Goal: Information Seeking & Learning: Learn about a topic

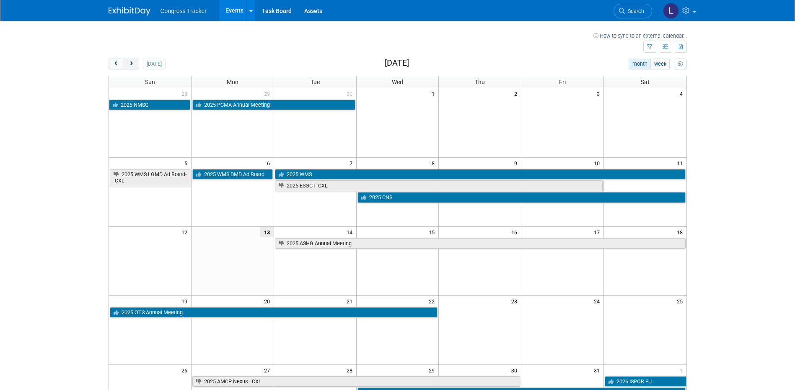
click at [134, 66] on span "next" at bounding box center [131, 64] width 6 height 5
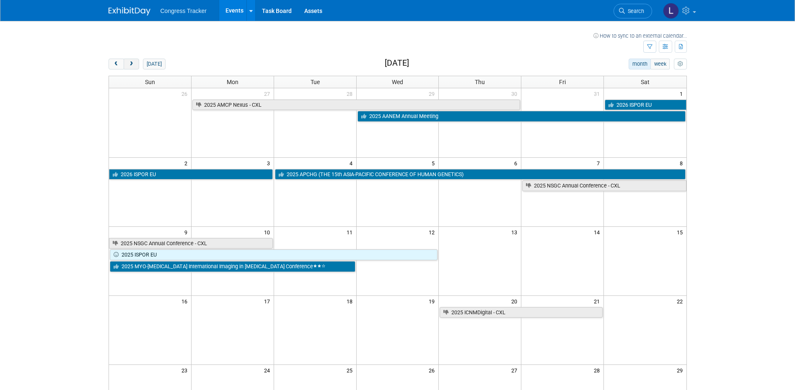
click at [133, 62] on span "next" at bounding box center [131, 64] width 6 height 5
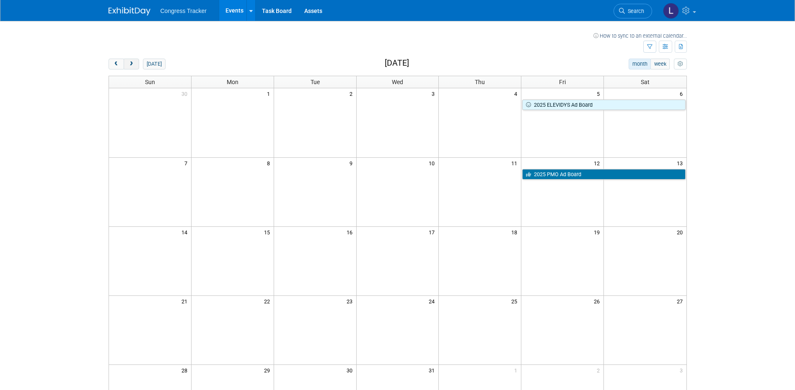
click at [133, 62] on span "next" at bounding box center [131, 64] width 6 height 5
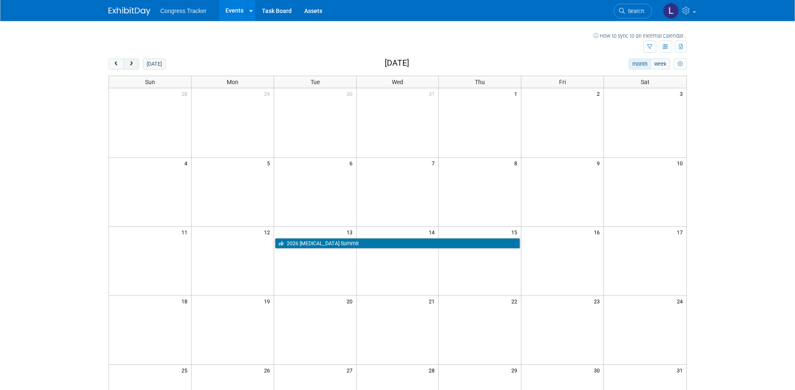
click at [133, 62] on span "next" at bounding box center [131, 64] width 6 height 5
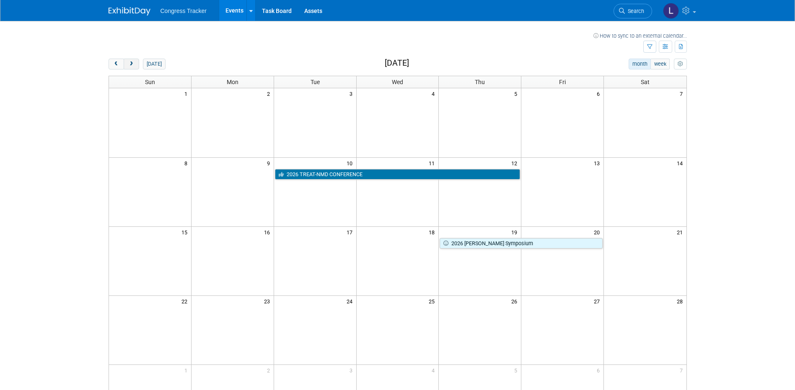
click at [133, 62] on span "next" at bounding box center [131, 64] width 6 height 5
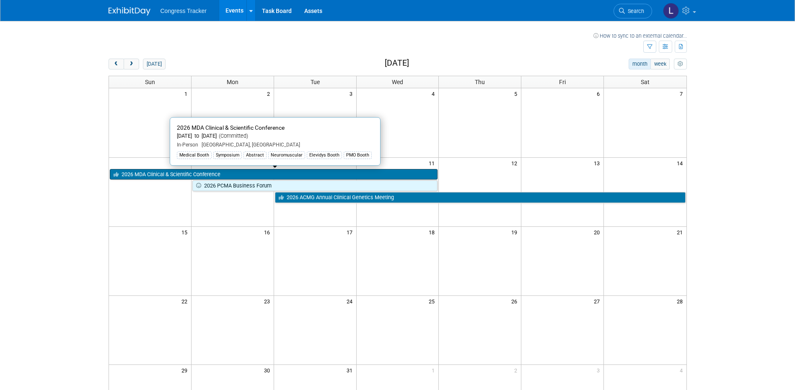
click at [144, 173] on link "2026 MDA Clinical & Scientific Conference" at bounding box center [274, 174] width 328 height 11
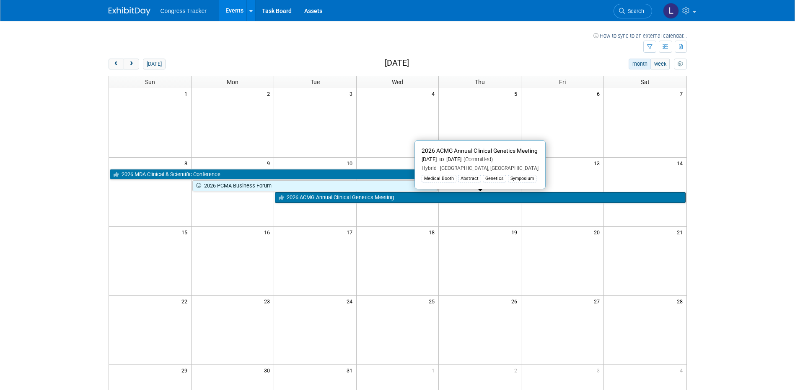
click at [444, 197] on link "2026 ACMG Annual Clinical Genetics Meeting" at bounding box center [480, 197] width 410 height 11
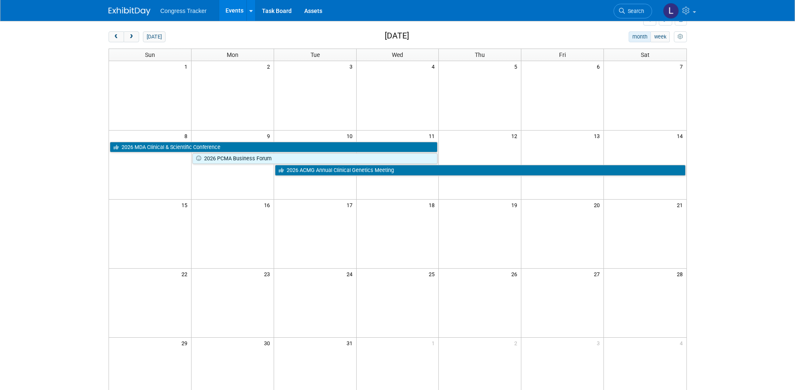
scroll to position [42, 0]
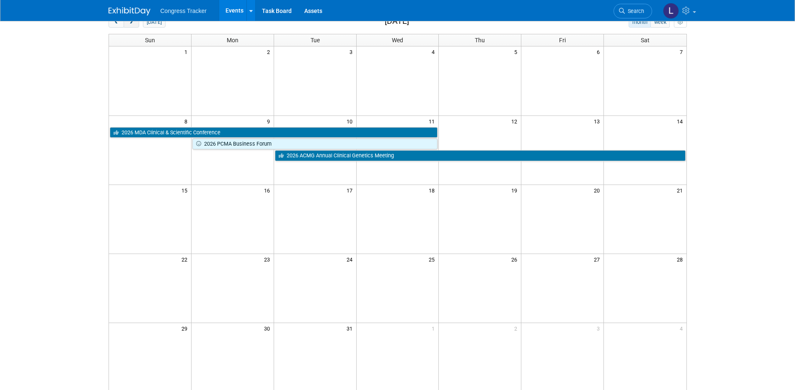
click at [132, 22] on span "next" at bounding box center [131, 22] width 6 height 5
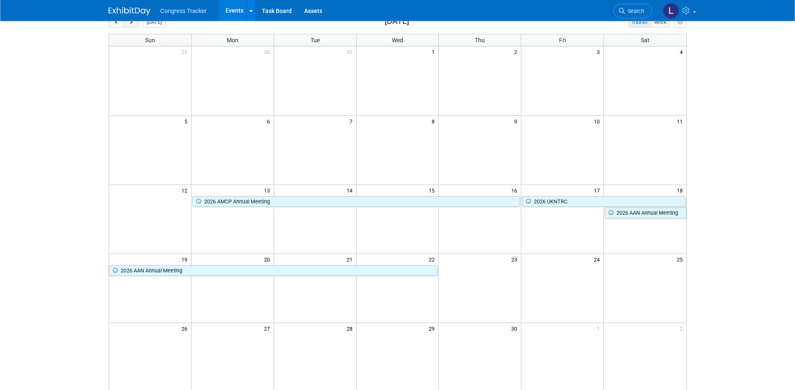
click at [132, 23] on span "next" at bounding box center [131, 22] width 6 height 5
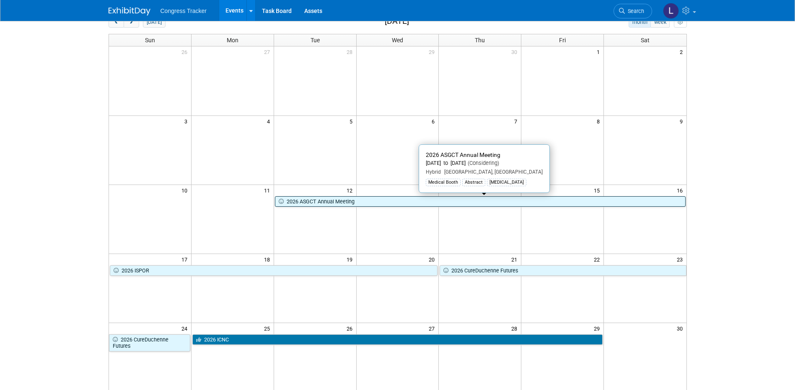
click at [508, 203] on link "2026 ASGCT Annual Meeting" at bounding box center [480, 201] width 410 height 11
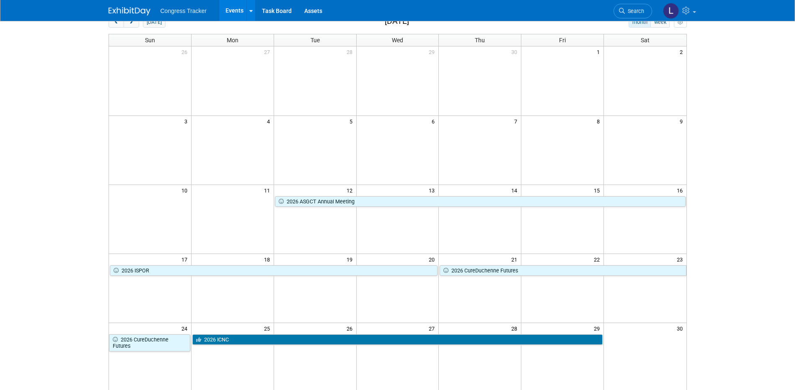
scroll to position [0, 0]
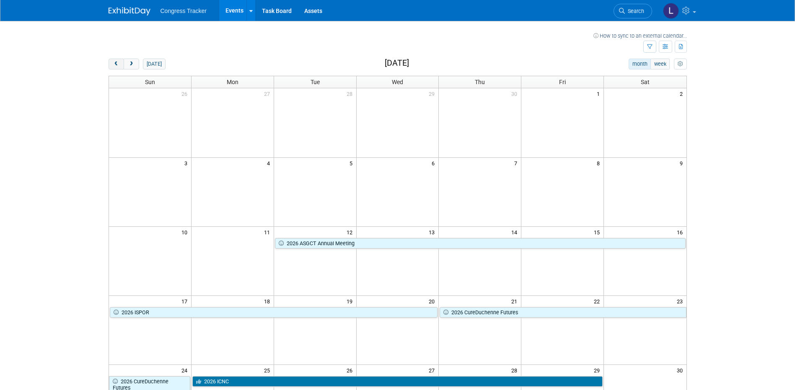
click at [115, 65] on span "prev" at bounding box center [116, 64] width 6 height 5
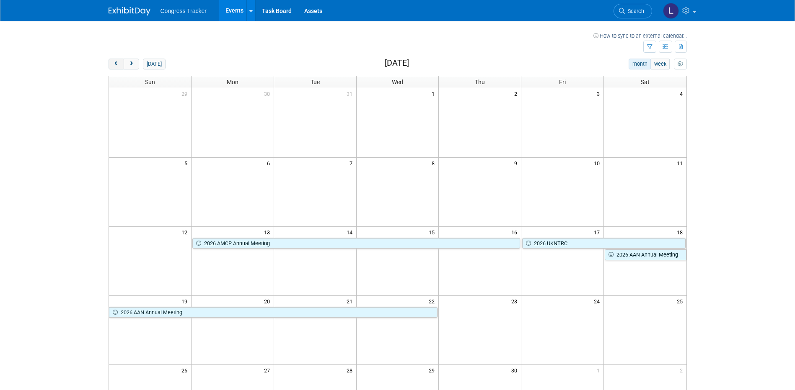
click at [115, 65] on span "prev" at bounding box center [116, 64] width 6 height 5
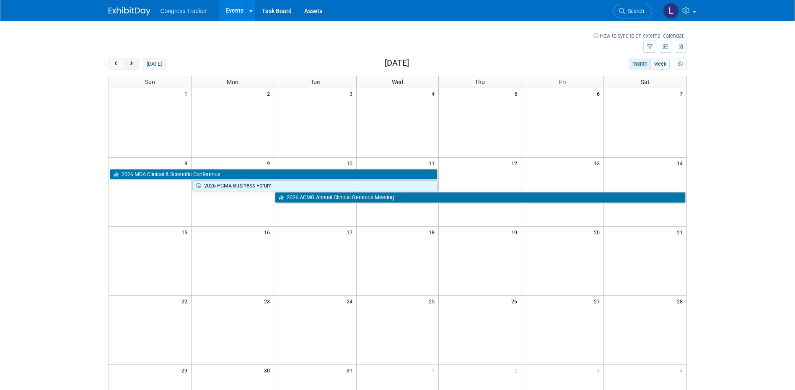
click at [130, 61] on button "next" at bounding box center [131, 64] width 15 height 11
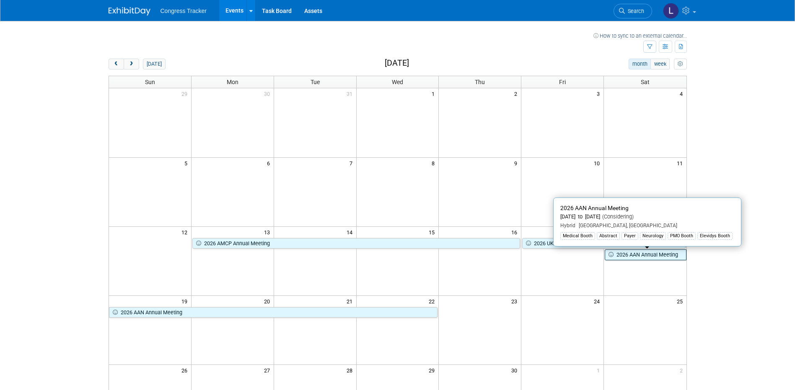
click at [652, 255] on link "2026 AAN Annual Meeting" at bounding box center [644, 255] width 81 height 11
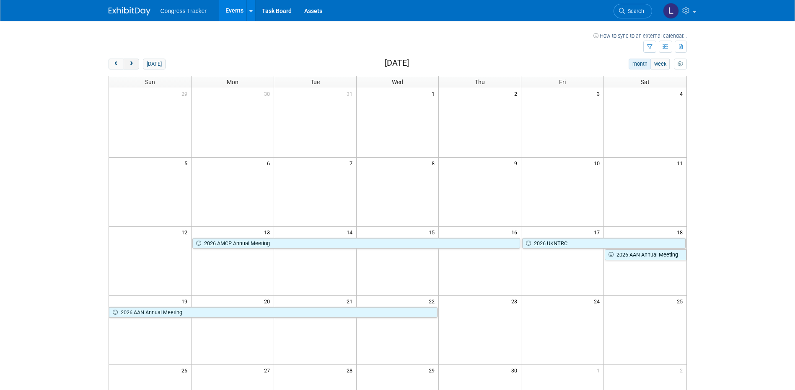
click at [133, 67] on button "next" at bounding box center [131, 64] width 15 height 11
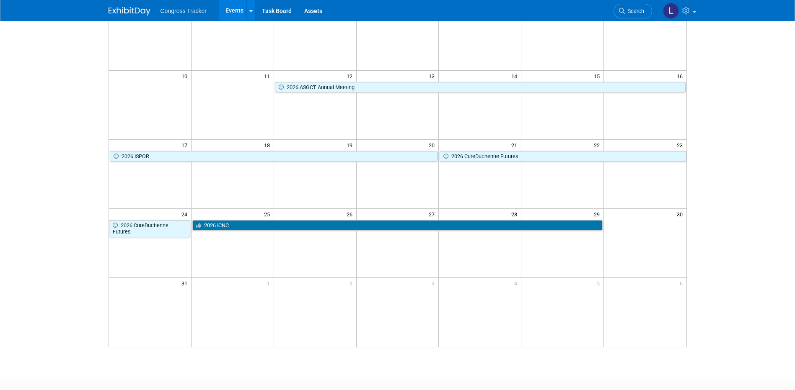
scroll to position [168, 0]
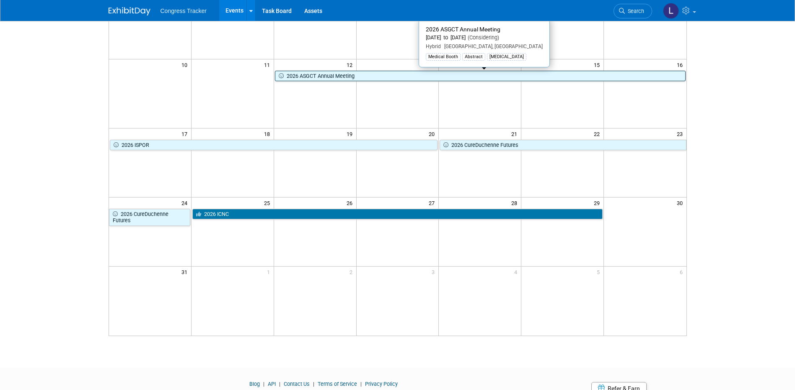
click at [421, 75] on link "2026 ASGCT Annual Meeting" at bounding box center [480, 76] width 410 height 11
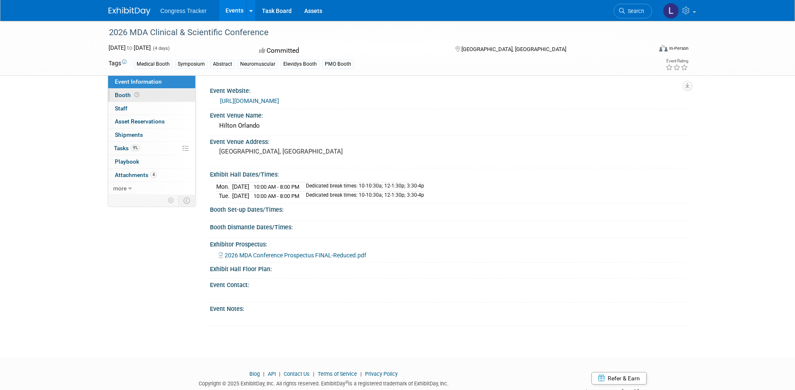
click at [122, 96] on span "Booth" at bounding box center [128, 95] width 26 height 7
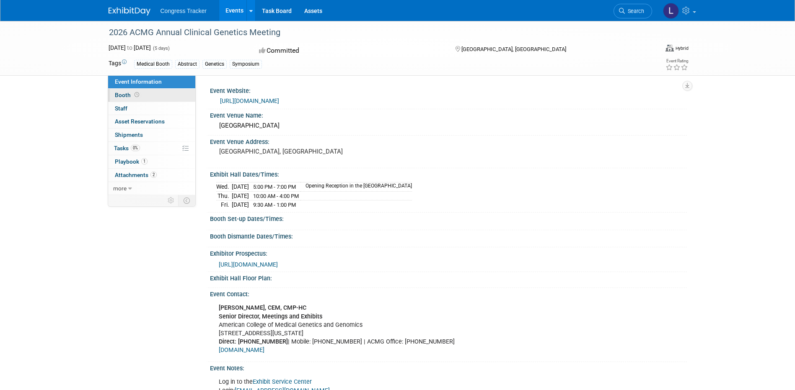
click at [121, 91] on link "Booth" at bounding box center [151, 95] width 87 height 13
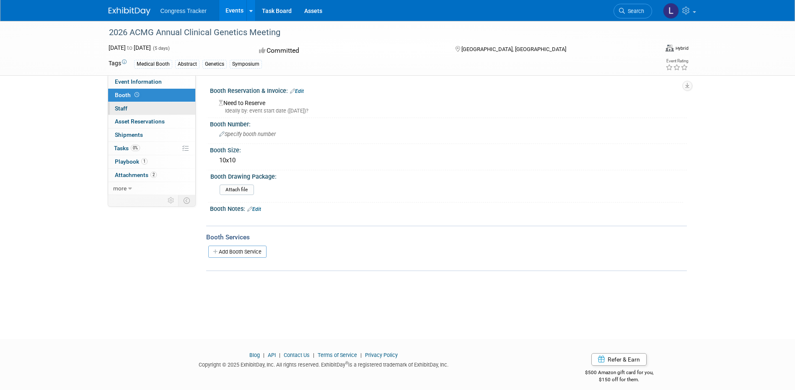
click at [120, 106] on span "Staff 0" at bounding box center [121, 108] width 13 height 7
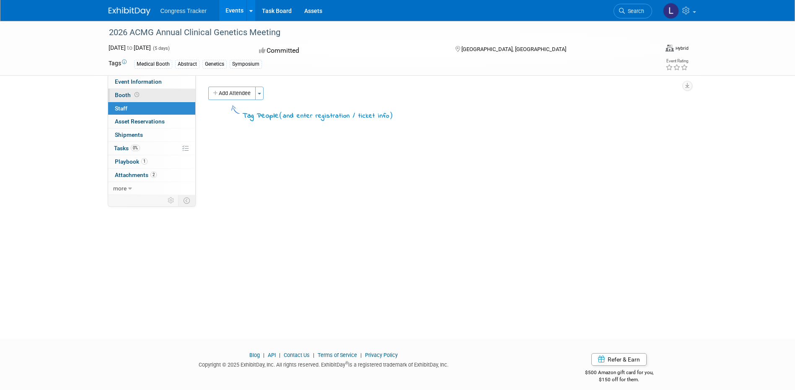
click at [123, 91] on link "Booth" at bounding box center [151, 95] width 87 height 13
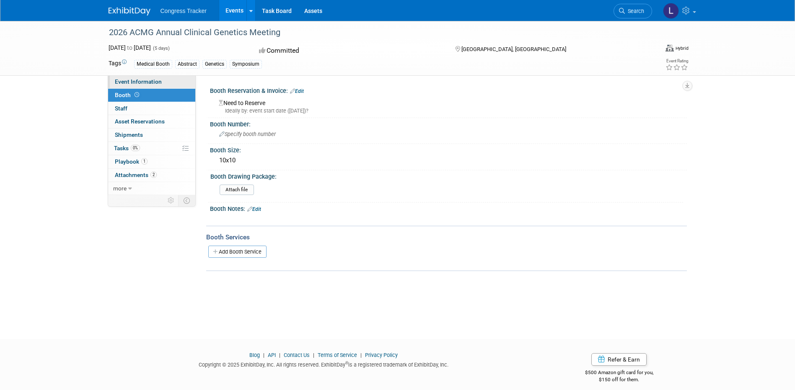
click at [131, 82] on span "Event Information" at bounding box center [138, 81] width 47 height 7
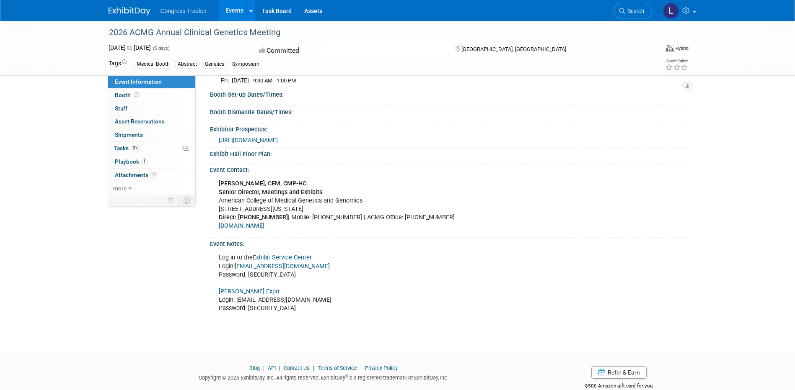
scroll to position [126, 0]
click at [294, 260] on link "Exhibit Service Center" at bounding box center [282, 256] width 59 height 7
click at [278, 137] on span "https://cdn.asp.events/CLIENT_ACMG_A41B0E50_05F7_BDBC_57979A443F6299C5/sites/AC…" at bounding box center [248, 139] width 59 height 7
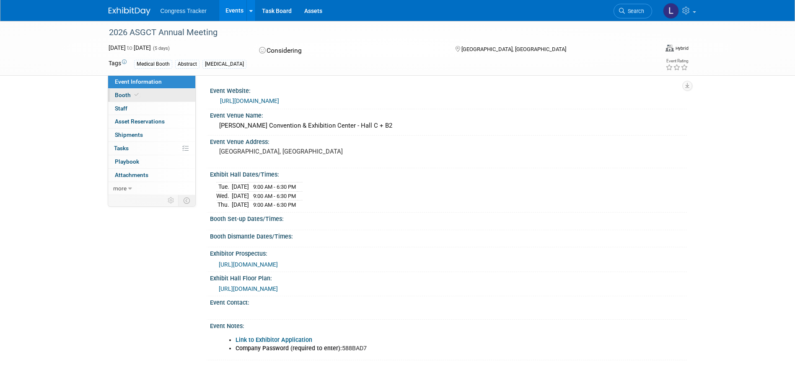
click at [137, 92] on span at bounding box center [137, 95] width 8 height 6
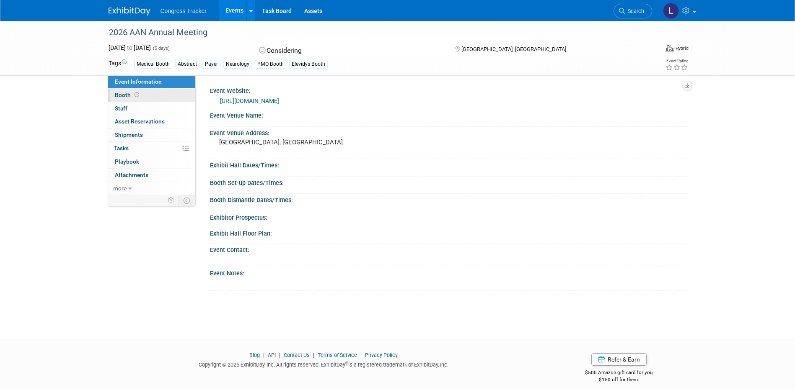
click at [123, 90] on link "Booth" at bounding box center [151, 95] width 87 height 13
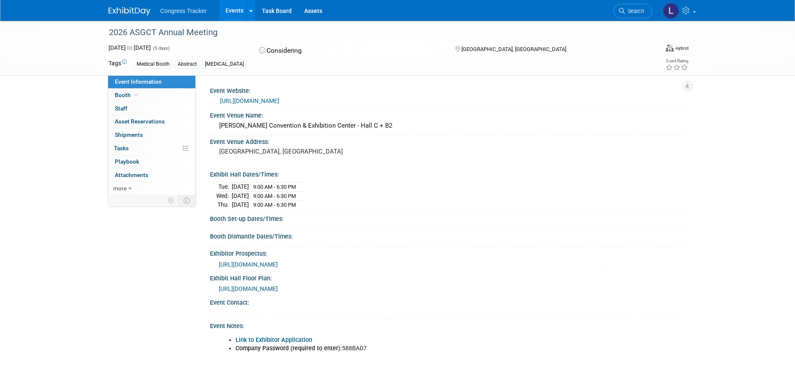
click at [278, 289] on span "[URL][DOMAIN_NAME]" at bounding box center [248, 289] width 59 height 7
click at [278, 261] on span "[URL][DOMAIN_NAME]" at bounding box center [248, 264] width 59 height 7
